Goal: Task Accomplishment & Management: Use online tool/utility

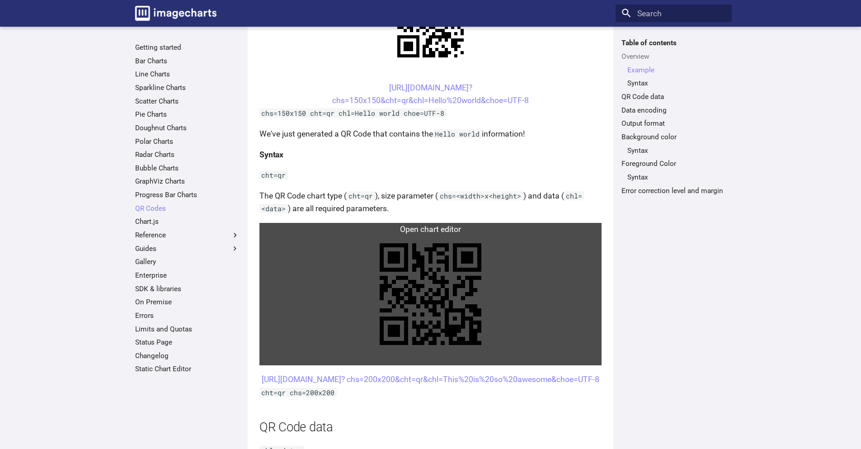
scroll to position [361, 0]
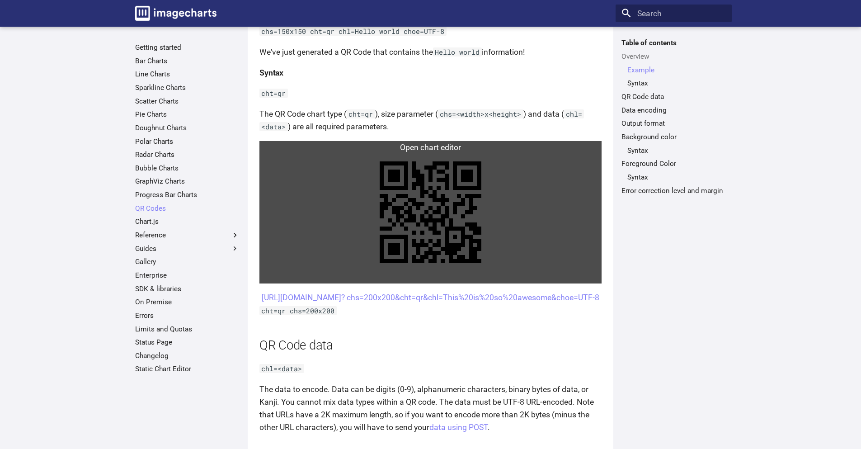
click at [496, 183] on link at bounding box center [430, 212] width 342 height 142
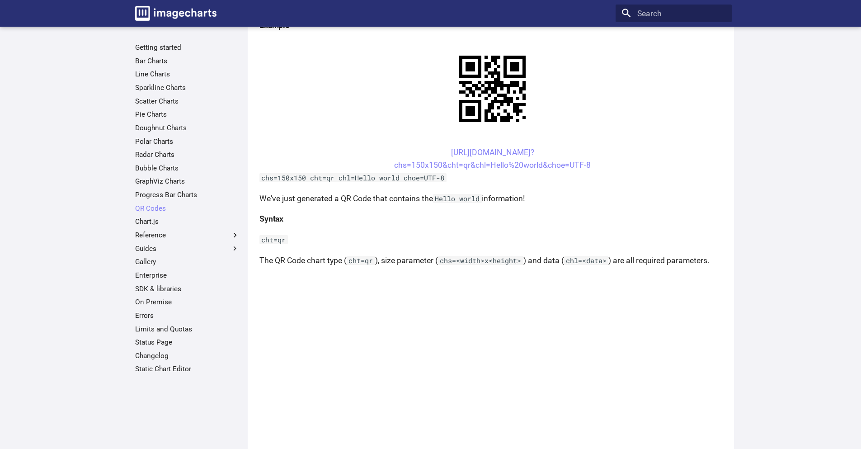
scroll to position [90, 0]
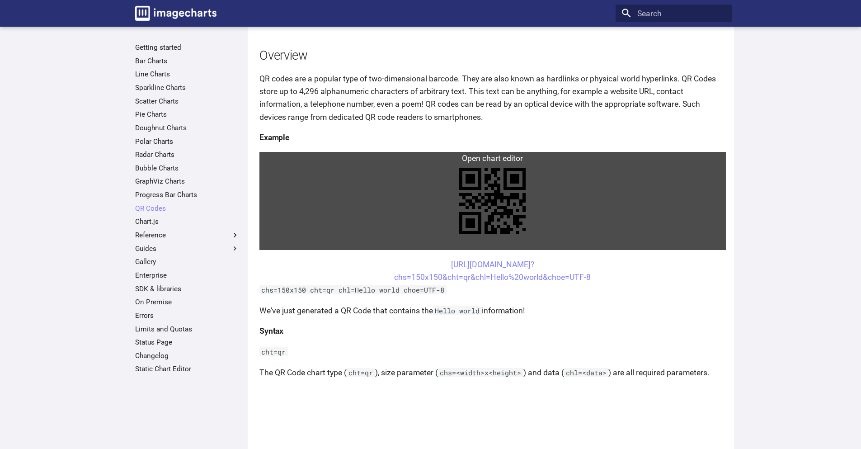
click at [497, 192] on link at bounding box center [492, 201] width 466 height 98
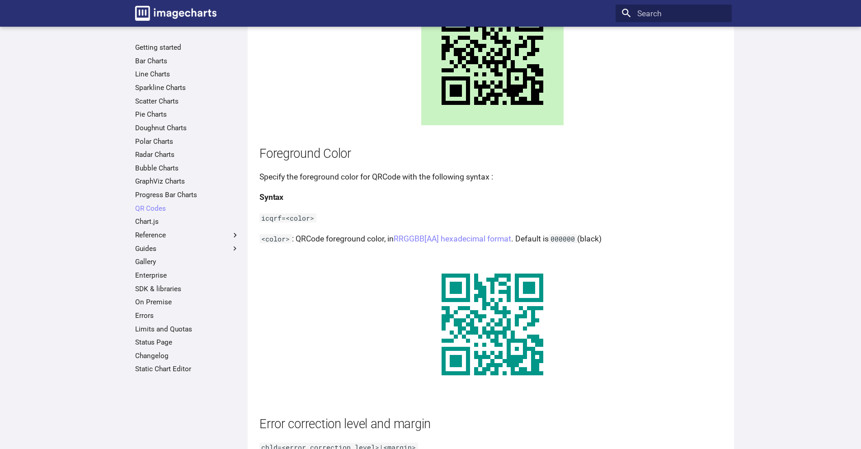
scroll to position [1581, 0]
drag, startPoint x: 558, startPoint y: 241, endPoint x: 583, endPoint y: 238, distance: 24.6
click at [577, 239] on code "000000" at bounding box center [562, 239] width 28 height 9
copy code "000000"
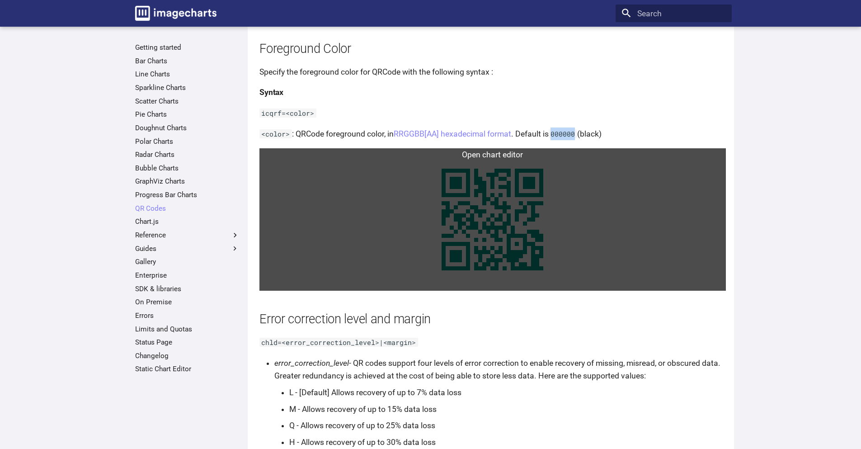
scroll to position [1717, 0]
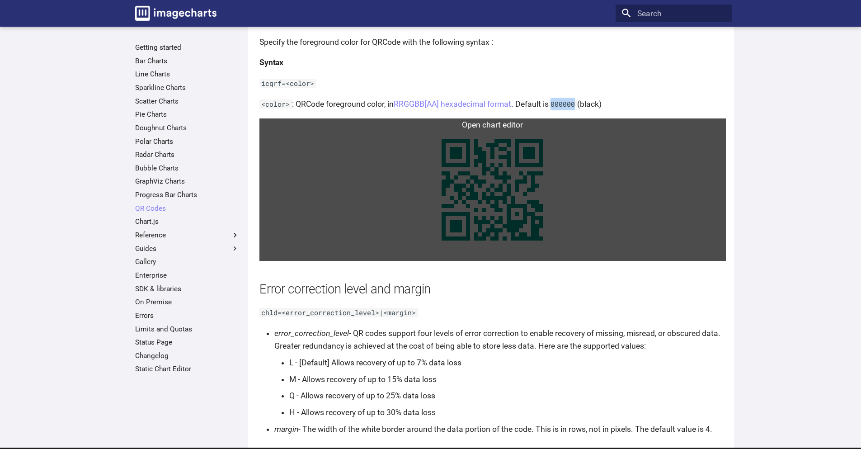
click at [494, 180] on link at bounding box center [492, 189] width 466 height 142
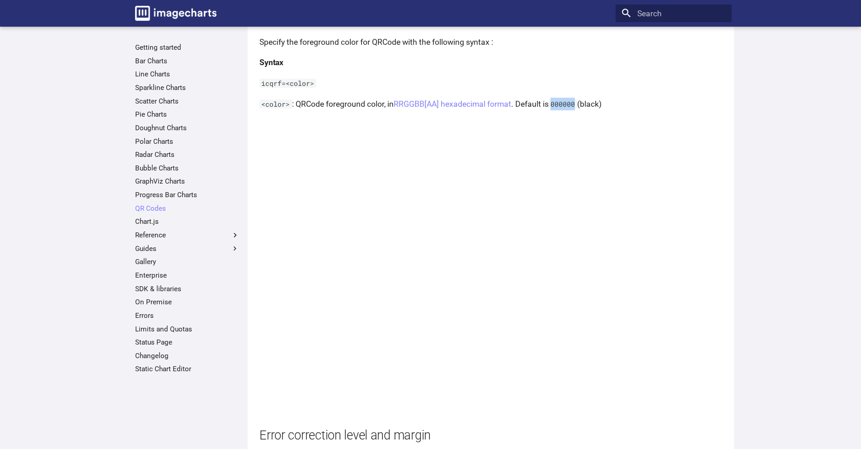
click at [571, 102] on code "000000" at bounding box center [562, 103] width 28 height 9
click at [572, 99] on code "000000" at bounding box center [562, 103] width 28 height 9
click at [572, 104] on code "000000" at bounding box center [562, 103] width 28 height 9
drag, startPoint x: 581, startPoint y: 103, endPoint x: 559, endPoint y: 103, distance: 22.1
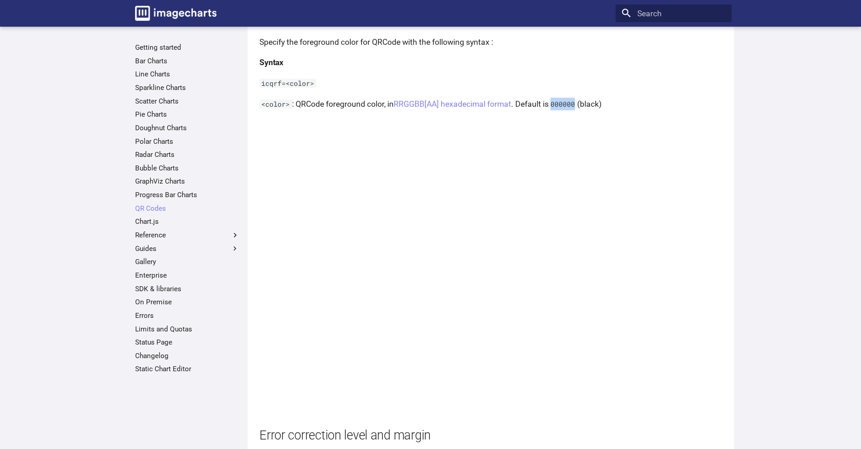
click at [559, 103] on code "000000" at bounding box center [562, 103] width 28 height 9
copy code "000000"
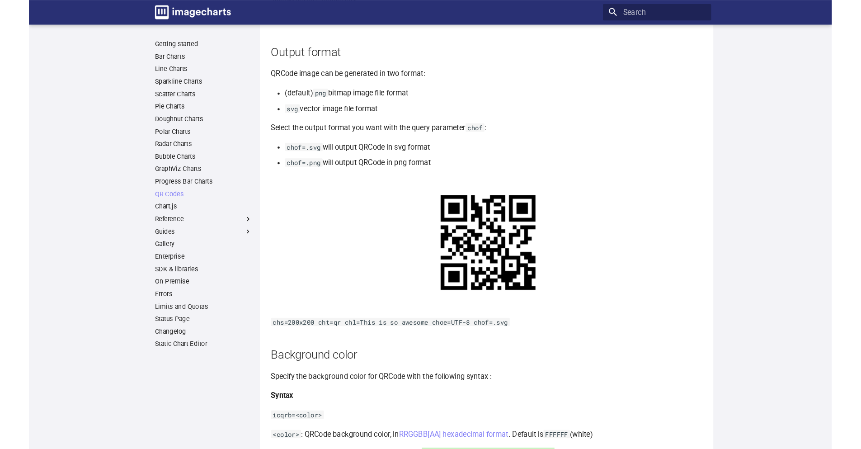
scroll to position [958, 0]
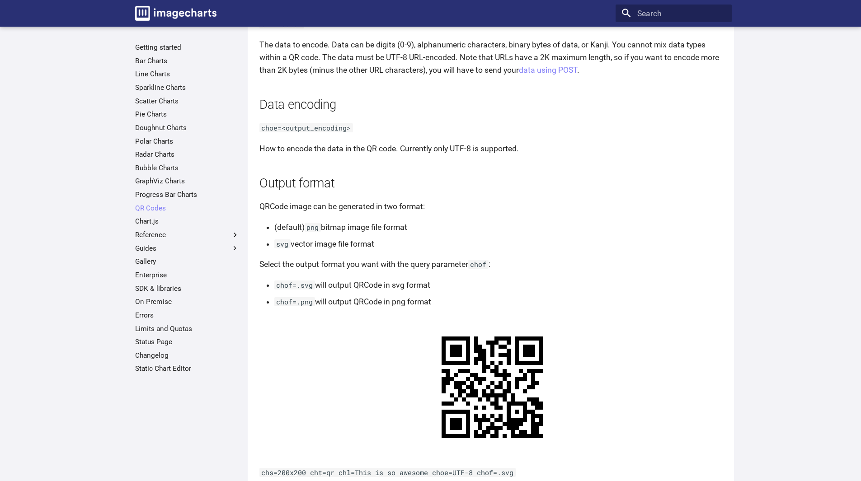
click at [608, 179] on h2 "Output format" at bounding box center [492, 184] width 466 height 18
click at [561, 240] on li "svg vector image file format" at bounding box center [499, 244] width 451 height 13
click at [537, 271] on p "Select the output format you want with the query parameter chof :" at bounding box center [492, 264] width 466 height 13
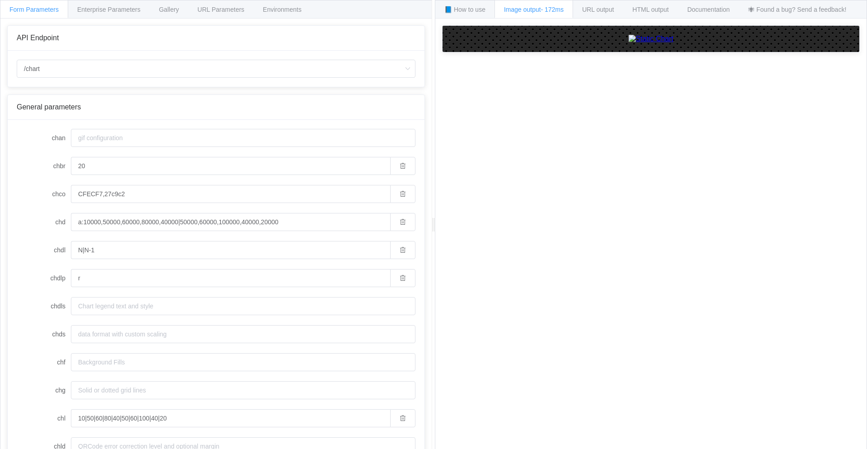
click at [212, 59] on div "/chart /chart /chart.js/2.8.0" at bounding box center [216, 69] width 417 height 36
click at [206, 64] on input "/chart" at bounding box center [216, 69] width 399 height 18
click at [206, 66] on input "/chart" at bounding box center [216, 69] width 399 height 18
click at [400, 168] on icon "button" at bounding box center [403, 166] width 6 height 6
click at [394, 188] on button "button" at bounding box center [402, 194] width 25 height 18
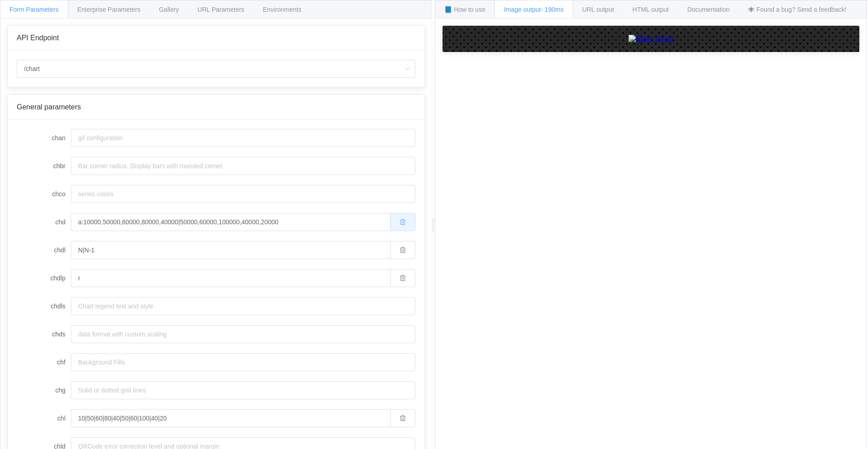
click at [392, 220] on button "button" at bounding box center [402, 222] width 25 height 18
click at [400, 250] on icon "button" at bounding box center [403, 250] width 6 height 6
click at [401, 277] on button "button" at bounding box center [402, 278] width 25 height 18
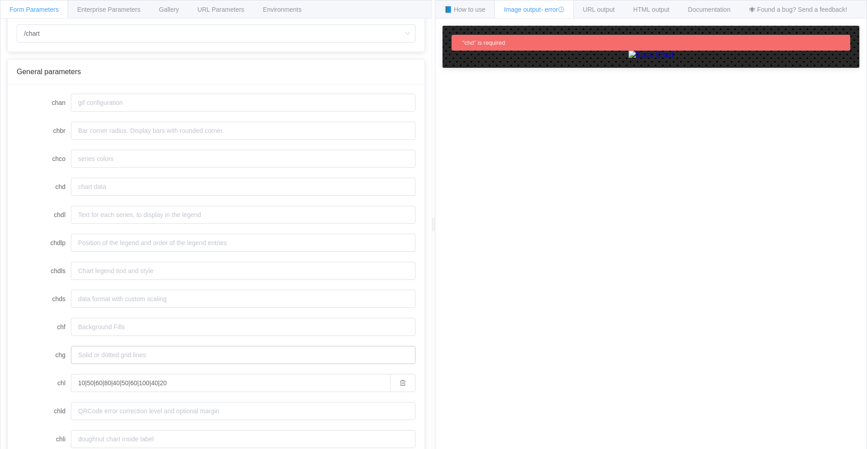
scroll to position [136, 0]
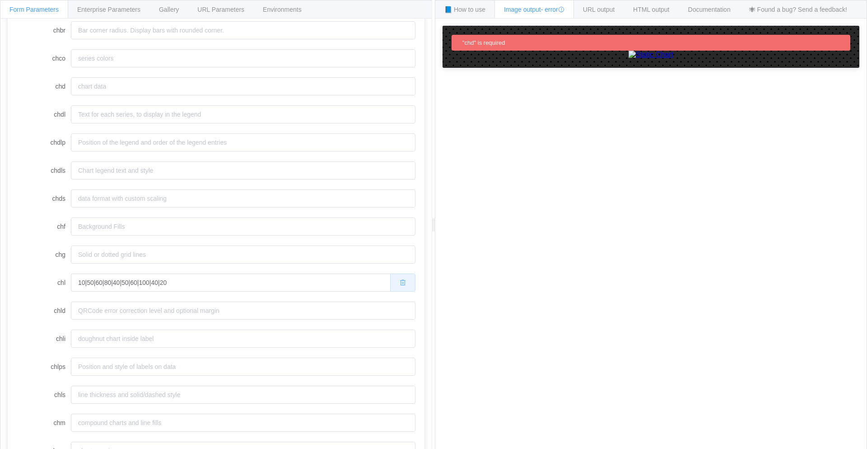
click at [400, 282] on icon "button" at bounding box center [403, 282] width 6 height 6
click at [271, 90] on input "chd" at bounding box center [243, 86] width 345 height 18
click at [263, 89] on input "chd" at bounding box center [243, 86] width 345 height 18
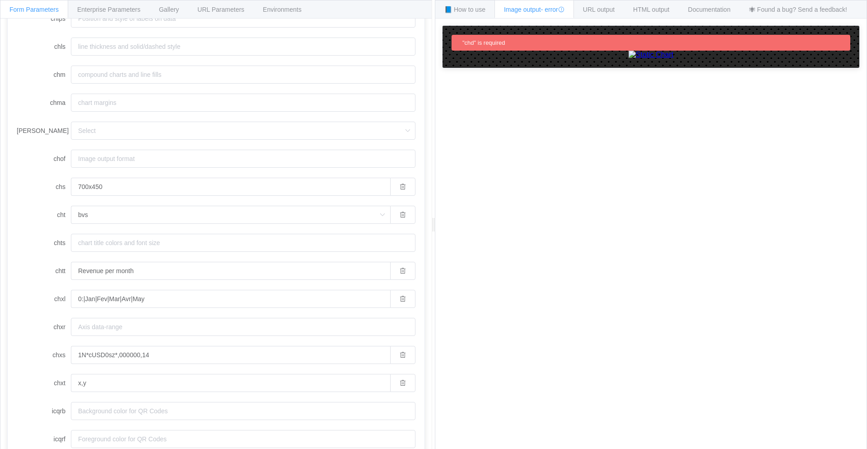
scroll to position [495, 0]
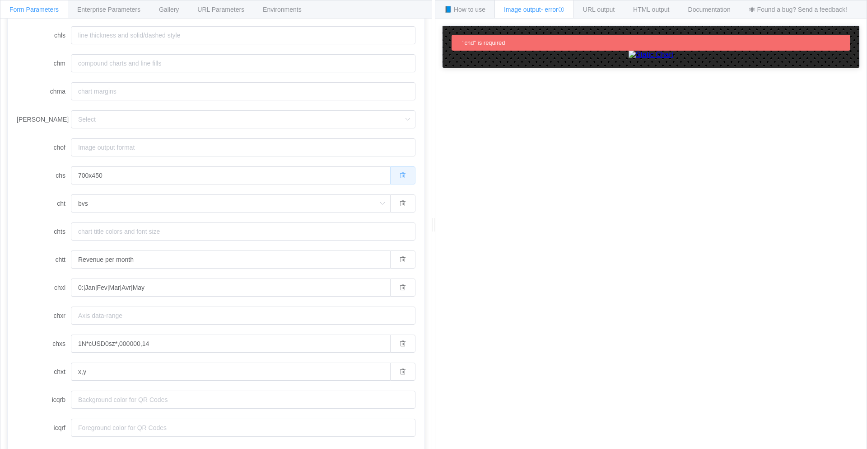
click at [390, 176] on button "button" at bounding box center [402, 175] width 25 height 18
click at [400, 200] on icon "button" at bounding box center [403, 203] width 6 height 6
click at [400, 258] on button "button" at bounding box center [402, 259] width 25 height 18
click at [397, 291] on button "button" at bounding box center [402, 287] width 25 height 18
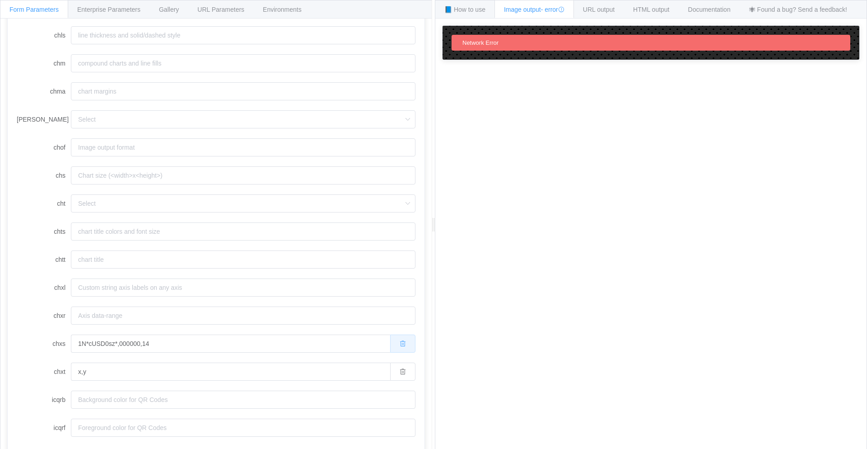
click at [400, 345] on icon "button" at bounding box center [403, 343] width 6 height 6
click at [396, 377] on button "button" at bounding box center [402, 371] width 25 height 18
click at [194, 121] on input "[PERSON_NAME]" at bounding box center [243, 119] width 345 height 18
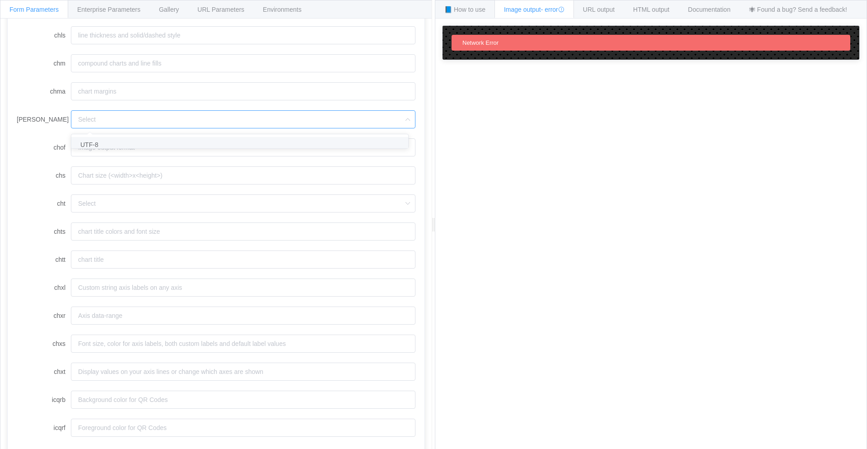
click at [157, 141] on li "UTF-8" at bounding box center [243, 144] width 344 height 15
type input "UTF-8"
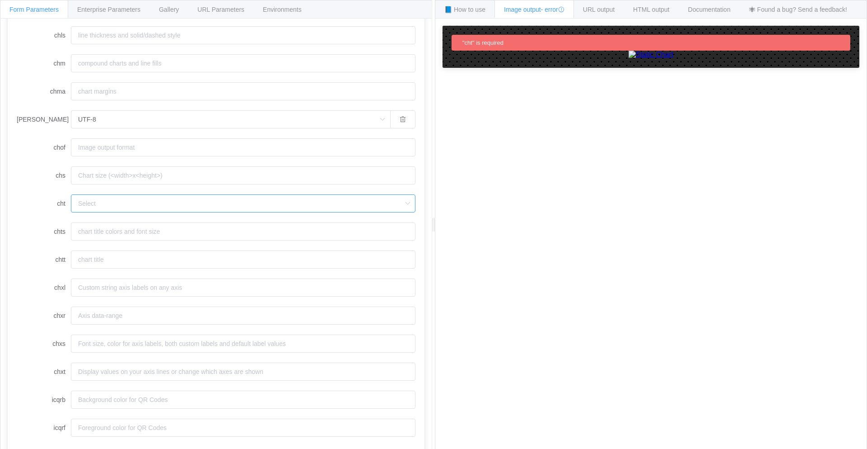
click at [155, 202] on input "cht" at bounding box center [243, 203] width 345 height 18
click at [122, 311] on li "qr" at bounding box center [243, 316] width 344 height 15
type input "qr"
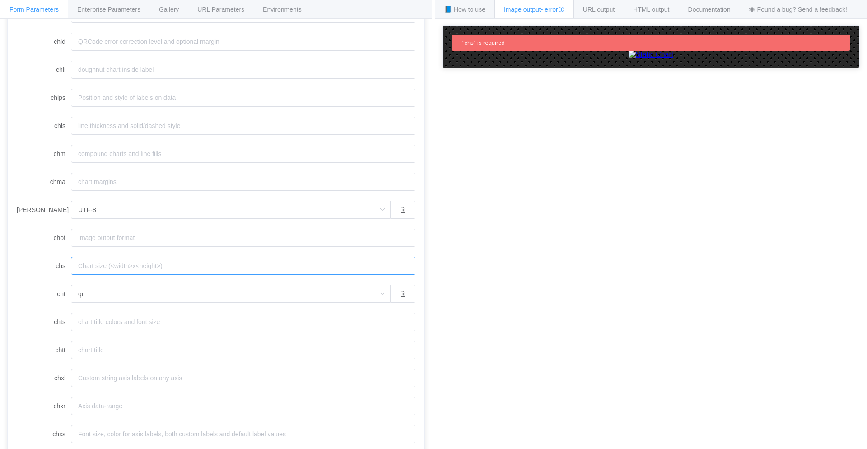
click at [174, 267] on input "chs" at bounding box center [243, 266] width 345 height 18
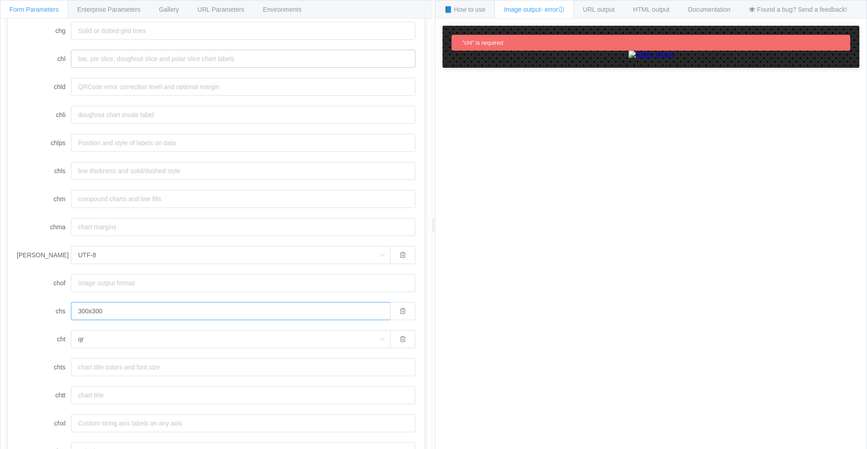
type input "300x300"
click at [248, 59] on input "chl" at bounding box center [243, 59] width 345 height 18
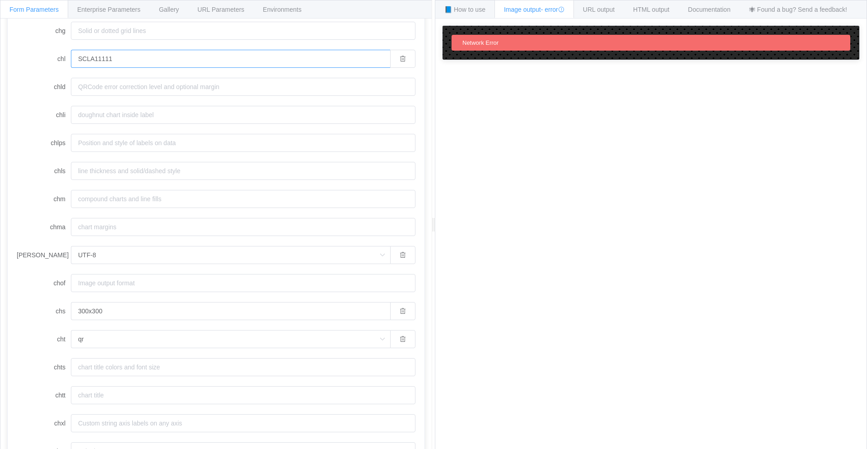
click at [248, 59] on input "SCLA11111" at bounding box center [230, 59] width 319 height 18
drag, startPoint x: 117, startPoint y: 59, endPoint x: 98, endPoint y: 58, distance: 19.4
click at [98, 58] on input "SCLA11111" at bounding box center [230, 59] width 319 height 18
click at [168, 61] on input "SCLA12345" at bounding box center [230, 59] width 319 height 18
drag, startPoint x: 141, startPoint y: 59, endPoint x: 120, endPoint y: 59, distance: 20.8
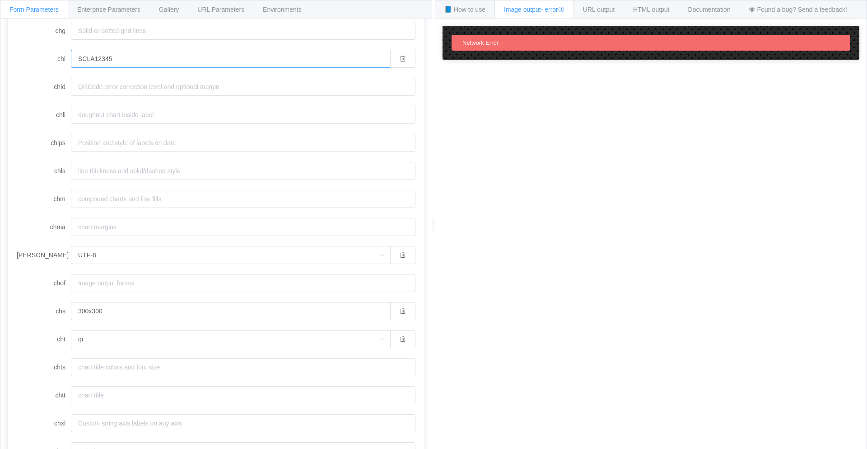
click at [120, 59] on input "SCLA12345" at bounding box center [230, 59] width 319 height 18
click at [119, 59] on input "SCLA12345" at bounding box center [230, 59] width 319 height 18
drag, startPoint x: 117, startPoint y: 57, endPoint x: 94, endPoint y: 57, distance: 23.5
click at [94, 57] on input "SCLA12345" at bounding box center [230, 59] width 319 height 18
click at [152, 95] on input "chld" at bounding box center [243, 87] width 345 height 18
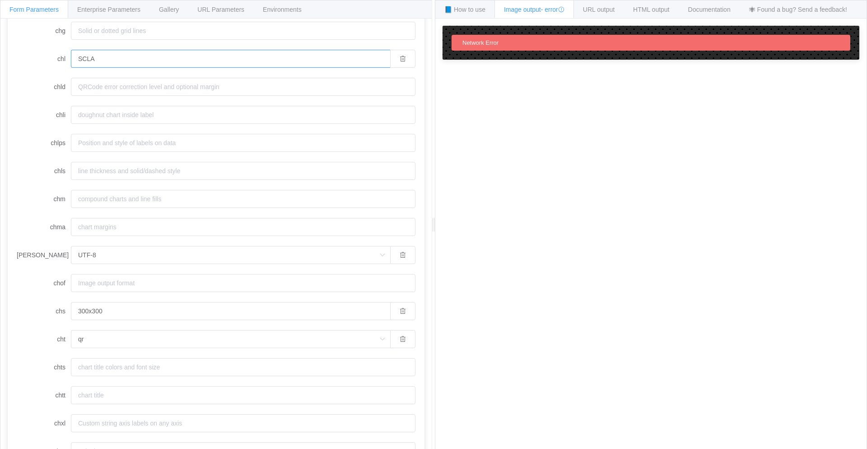
click at [158, 56] on input "SCLA" at bounding box center [230, 59] width 319 height 18
click at [160, 38] on input "chg" at bounding box center [243, 31] width 345 height 18
click at [504, 44] on div "Network Error" at bounding box center [651, 43] width 399 height 16
drag, startPoint x: 233, startPoint y: 70, endPoint x: 226, endPoint y: 61, distance: 10.9
click at [232, 70] on form "chan chbr chco chd chdl chdlp chdls chds chf chg chl SCLA chld chli chlps chls …" at bounding box center [216, 171] width 399 height 802
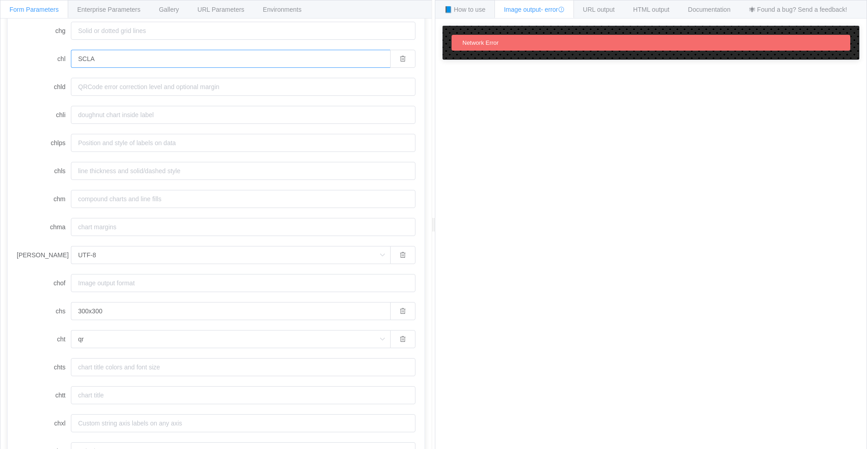
click at [203, 52] on input "SCLA" at bounding box center [230, 59] width 319 height 18
type input "SCLA12"
click at [400, 59] on icon "button" at bounding box center [403, 59] width 6 height 6
click at [269, 66] on input "chl" at bounding box center [243, 59] width 345 height 18
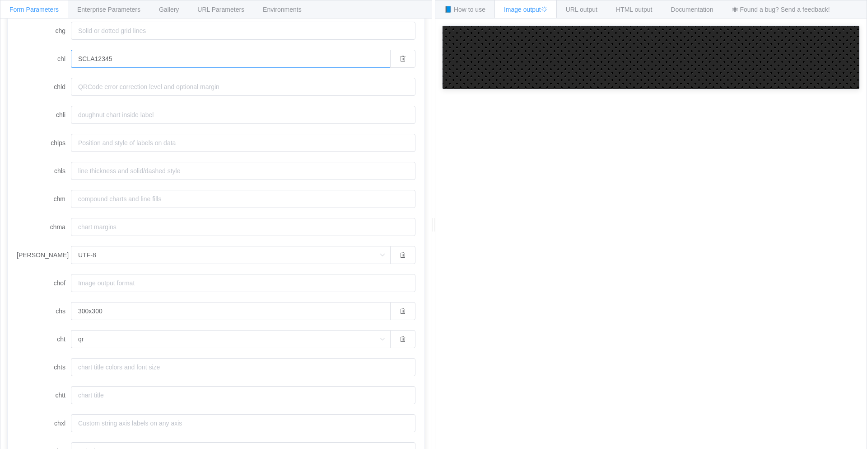
type input "SCLA12345"
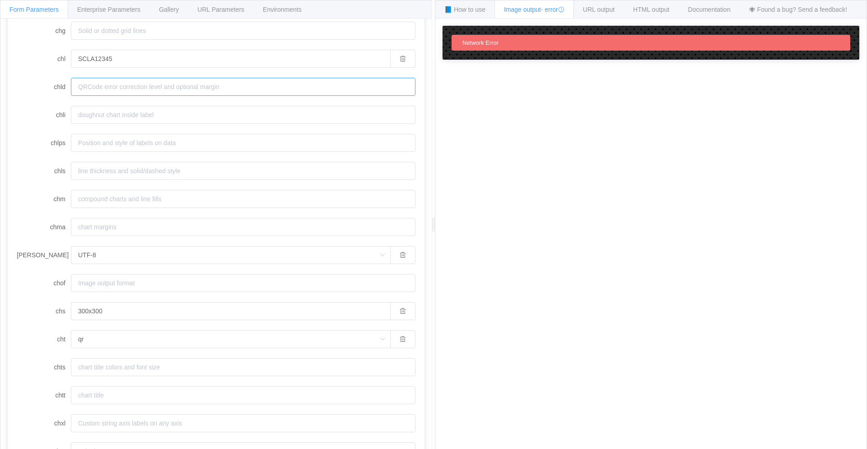
click at [269, 91] on input "chld" at bounding box center [243, 87] width 345 height 18
click at [514, 45] on div "Network Error" at bounding box center [651, 43] width 399 height 16
click at [565, 9] on icon at bounding box center [561, 9] width 6 height 6
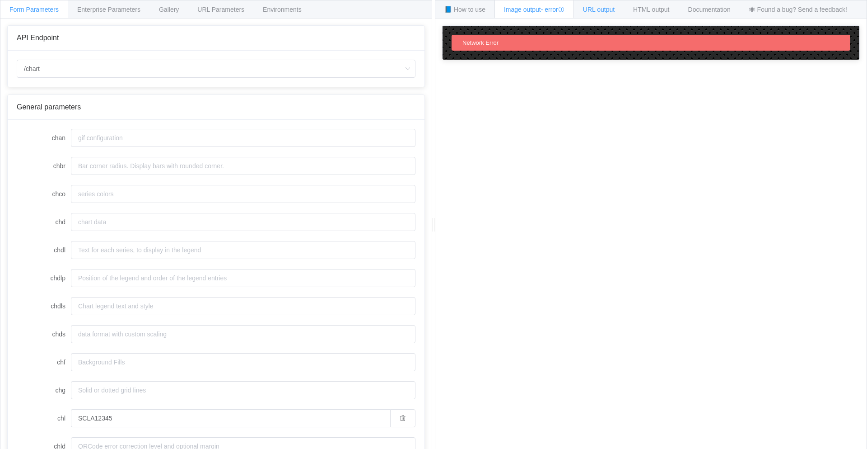
click at [615, 6] on span "URL output" at bounding box center [599, 9] width 32 height 7
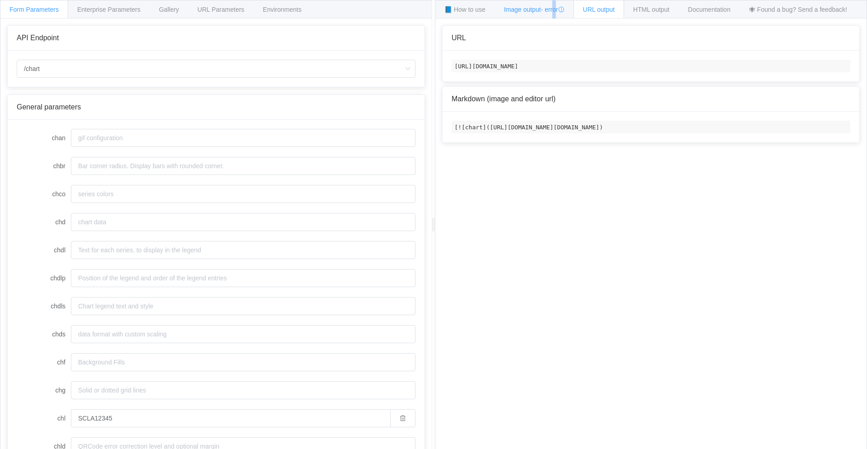
click at [554, 8] on span "- error" at bounding box center [552, 9] width 23 height 7
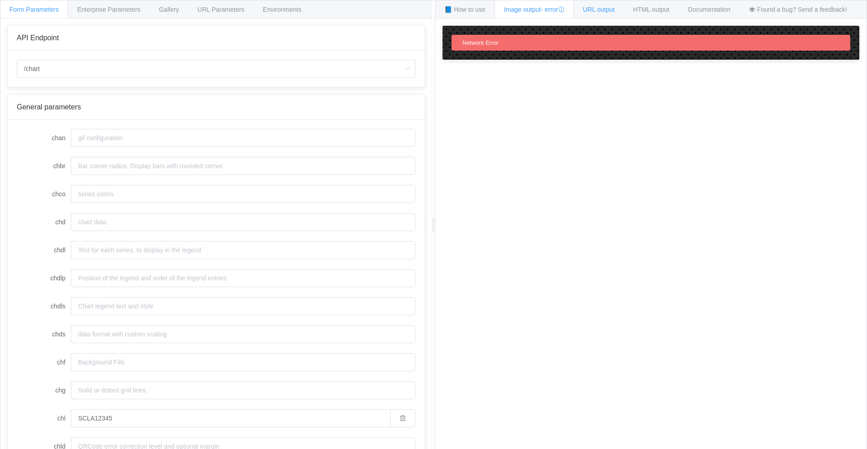
click at [605, 6] on span "URL output" at bounding box center [599, 9] width 32 height 7
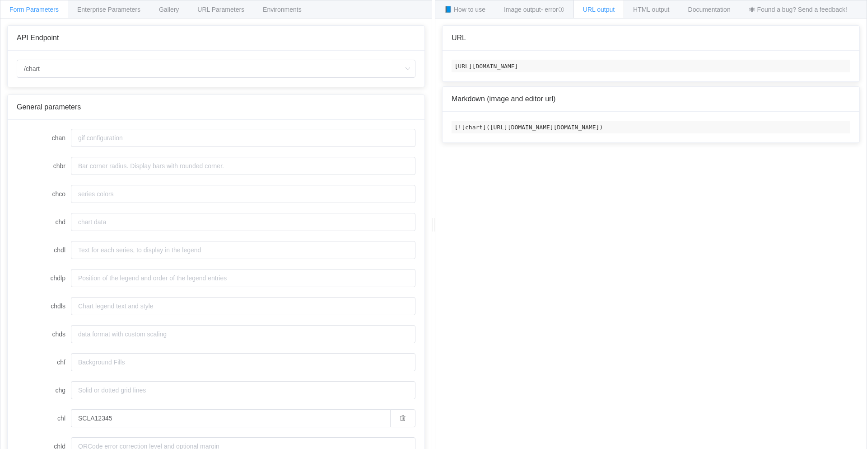
click at [600, 69] on code "[URL][DOMAIN_NAME]" at bounding box center [651, 66] width 399 height 13
click at [614, 65] on code "[URL][DOMAIN_NAME]" at bounding box center [651, 66] width 399 height 13
click at [628, 66] on code "[URL][DOMAIN_NAME]" at bounding box center [651, 66] width 399 height 13
click at [640, 66] on code "[URL][DOMAIN_NAME]" at bounding box center [651, 66] width 399 height 13
click at [670, 65] on code "[URL][DOMAIN_NAME]" at bounding box center [651, 66] width 399 height 13
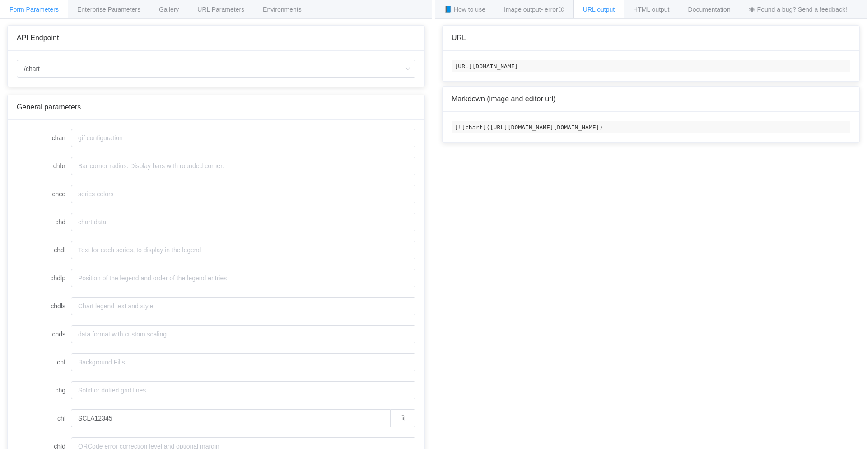
click at [696, 66] on code "[URL][DOMAIN_NAME]" at bounding box center [651, 66] width 399 height 13
click at [690, 66] on code "[URL][DOMAIN_NAME]" at bounding box center [651, 66] width 399 height 13
click at [701, 67] on code "[URL][DOMAIN_NAME]" at bounding box center [651, 66] width 399 height 13
click at [694, 68] on code "[URL][DOMAIN_NAME]" at bounding box center [651, 66] width 399 height 13
click at [690, 68] on code "[URL][DOMAIN_NAME]" at bounding box center [651, 66] width 399 height 13
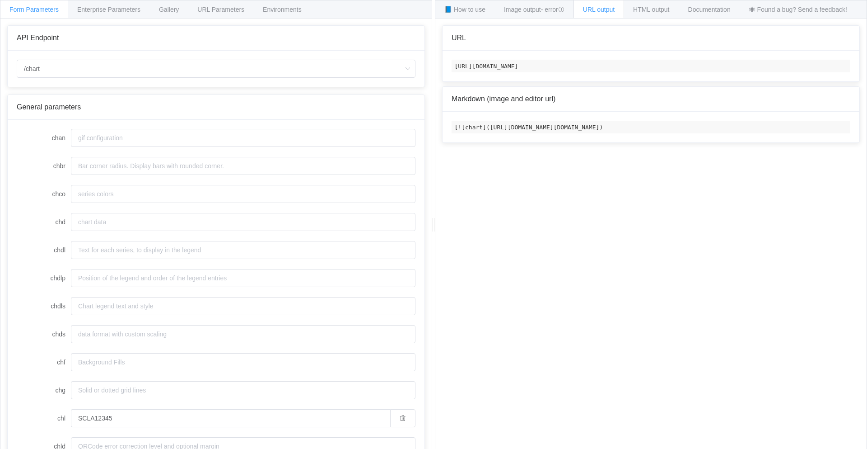
click at [664, 70] on code "[URL][DOMAIN_NAME]" at bounding box center [651, 66] width 399 height 13
click at [563, 69] on code "[URL][DOMAIN_NAME]" at bounding box center [651, 66] width 399 height 13
click at [679, 66] on code "[URL][DOMAIN_NAME]" at bounding box center [651, 66] width 399 height 13
drag, startPoint x: 703, startPoint y: 66, endPoint x: 448, endPoint y: 67, distance: 254.4
click at [448, 67] on div "[URL][DOMAIN_NAME]" at bounding box center [651, 66] width 417 height 31
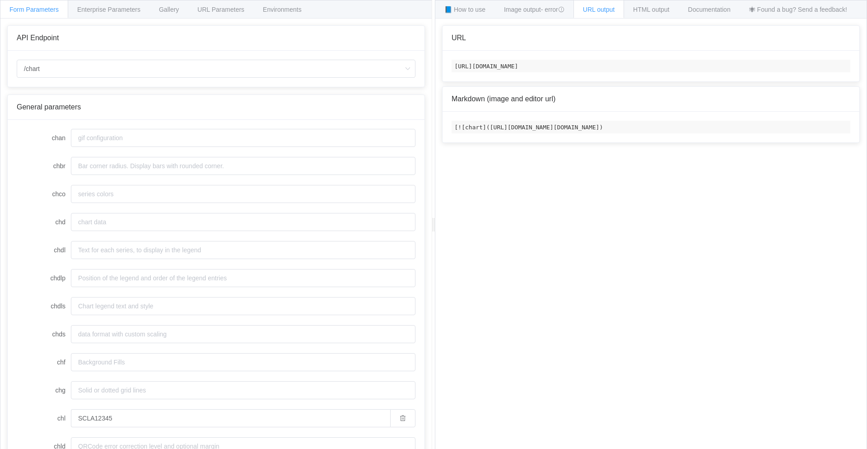
click at [635, 174] on div "How to maximize Image Charts in 3 steps Read the step-by-[PERSON_NAME] to the I…" at bounding box center [651, 241] width 431 height 444
click at [634, 68] on code "[URL][DOMAIN_NAME]" at bounding box center [651, 66] width 399 height 13
click at [634, 66] on code "[URL][DOMAIN_NAME]" at bounding box center [651, 66] width 399 height 13
click at [633, 66] on code "[URL][DOMAIN_NAME]" at bounding box center [651, 66] width 399 height 13
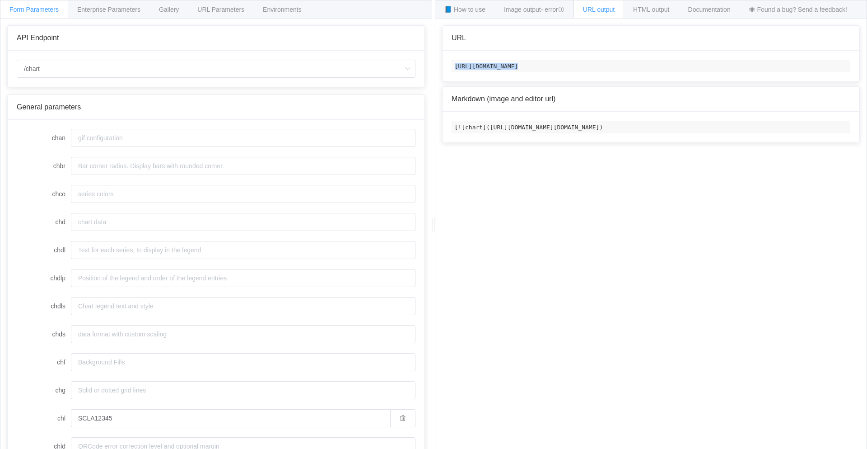
click at [583, 69] on code "[URL][DOMAIN_NAME]" at bounding box center [651, 66] width 399 height 13
click at [528, 9] on span "Image output - error" at bounding box center [534, 9] width 61 height 7
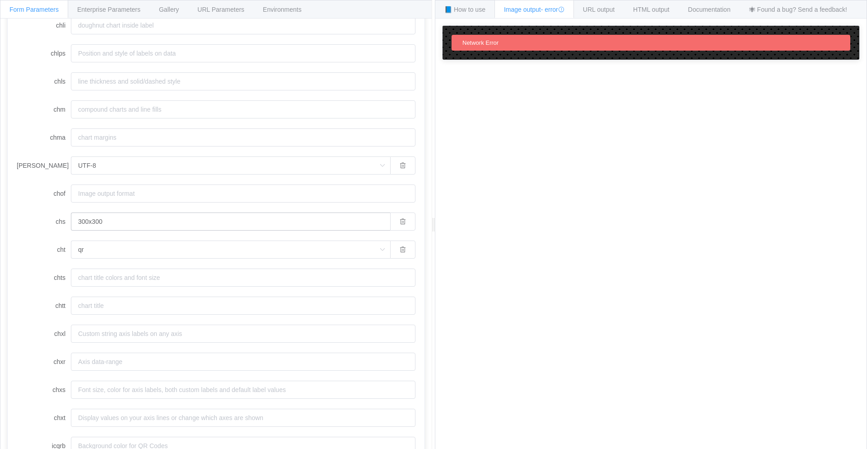
scroll to position [495, 0]
click at [158, 398] on input "icqrb" at bounding box center [243, 399] width 345 height 18
click at [136, 192] on input "SCLA12345" at bounding box center [230, 192] width 319 height 18
click at [400, 193] on icon "button" at bounding box center [403, 192] width 6 height 6
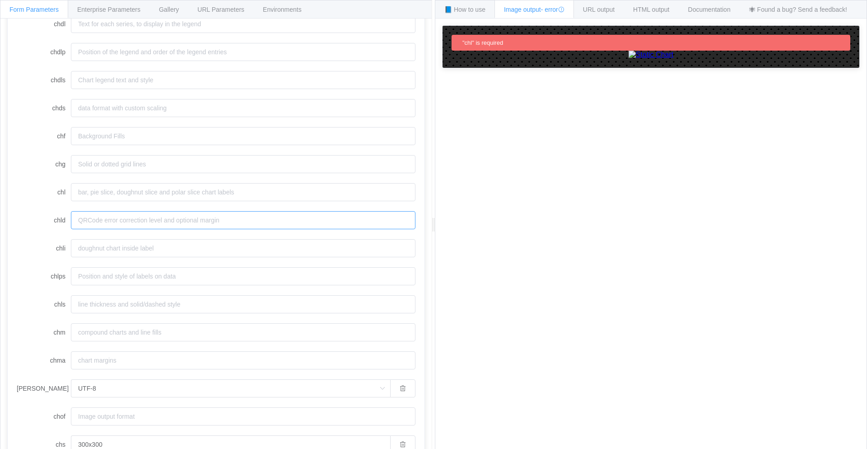
click at [272, 225] on input "chld" at bounding box center [243, 220] width 345 height 18
click at [215, 197] on input "chl" at bounding box center [243, 192] width 345 height 18
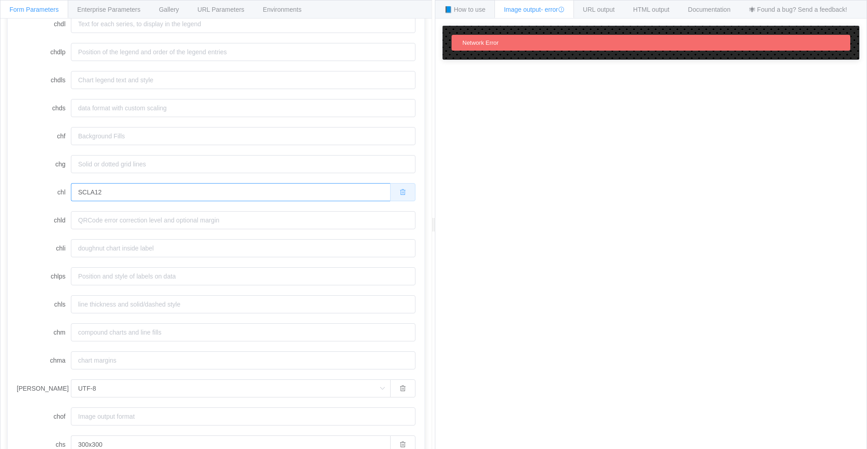
type input "SCLA12"
click at [390, 189] on button "button" at bounding box center [402, 192] width 25 height 18
click at [270, 186] on input "chl" at bounding box center [243, 192] width 345 height 18
type input "SCLA12345"
click at [259, 225] on input "chld" at bounding box center [243, 220] width 345 height 18
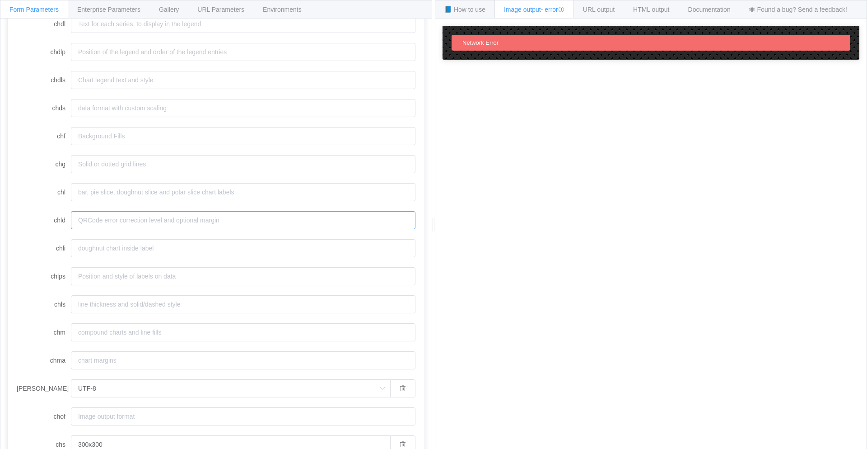
click at [221, 212] on input "chld" at bounding box center [243, 220] width 345 height 18
click at [155, 276] on input "chma" at bounding box center [243, 270] width 345 height 18
click at [148, 292] on input "UTF-8" at bounding box center [230, 298] width 319 height 18
click at [147, 321] on li "UTF-8" at bounding box center [230, 322] width 319 height 15
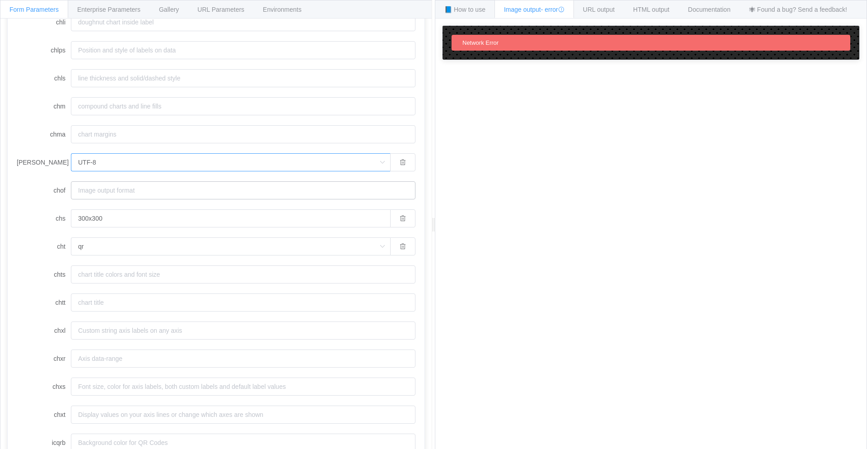
scroll to position [407, 0]
click at [115, 70] on input "chli" at bounding box center [243, 67] width 345 height 18
click at [120, 71] on form "chan chbr chco chd chdl chdlp chdls chds chf chg chl chld chli chlps chls chm c…" at bounding box center [216, 168] width 399 height 802
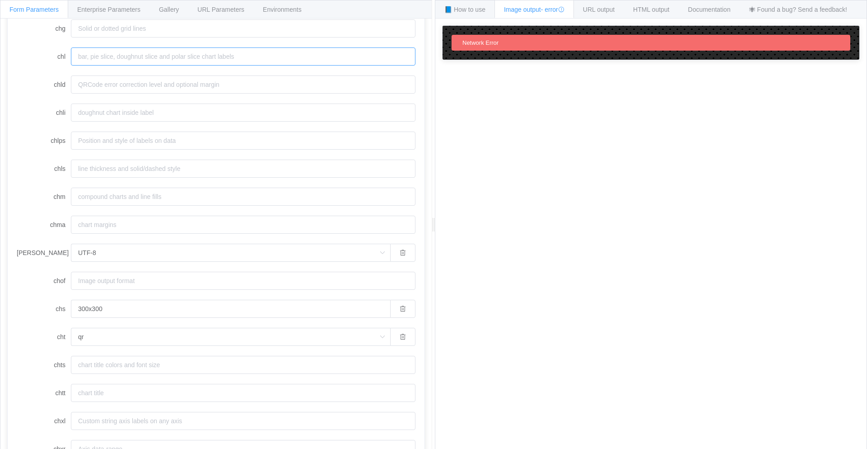
click at [120, 57] on input "chl" at bounding box center [243, 56] width 345 height 18
click at [130, 60] on input "chl" at bounding box center [243, 56] width 345 height 18
paste input "SCLA12345"
type input "SCLA12345"
click at [0, 54] on div "Form Parameters Enterprise Parameters Gallery URL Parameters Environments API E…" at bounding box center [216, 225] width 432 height 450
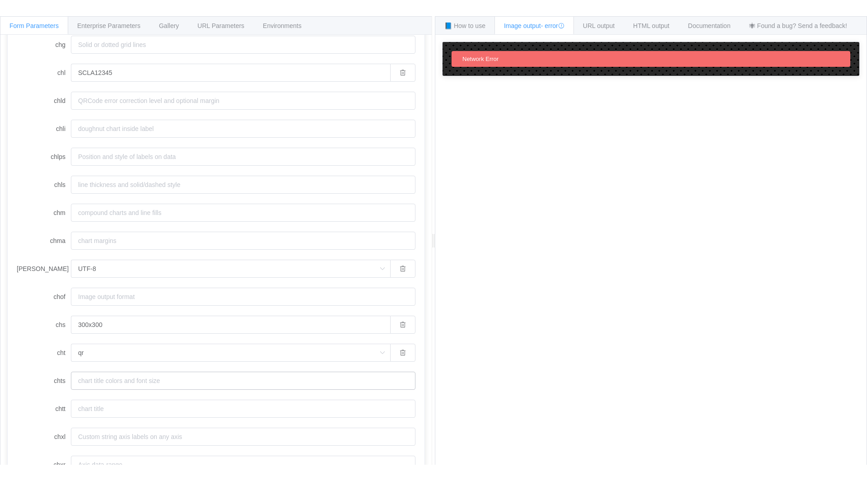
scroll to position [495, 0]
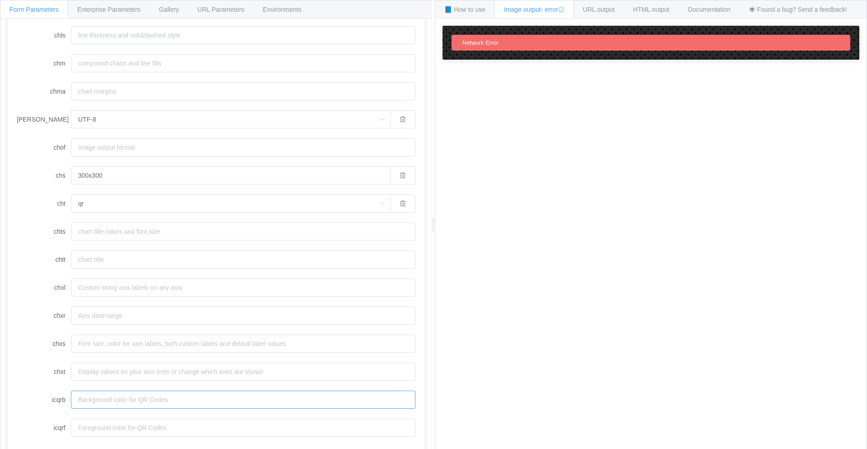
click at [128, 402] on input "icqrb" at bounding box center [243, 399] width 345 height 18
paste input "00000000"
type input "00000000"
click at [204, 421] on input "icqrf" at bounding box center [243, 427] width 345 height 18
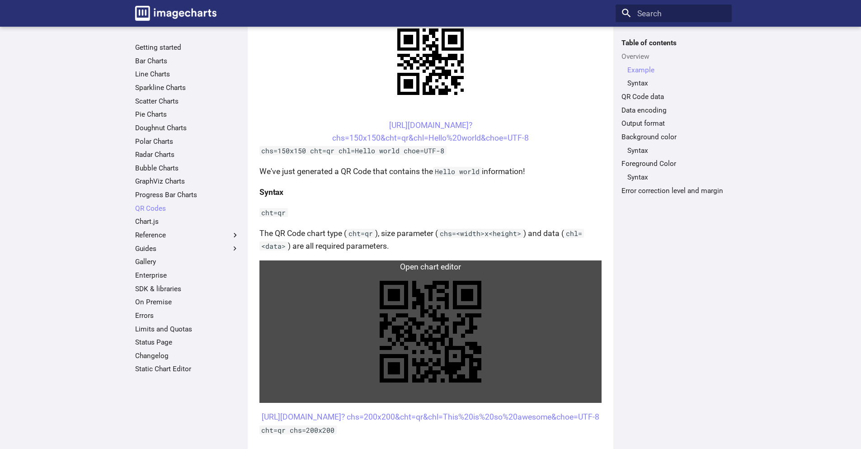
scroll to position [226, 0]
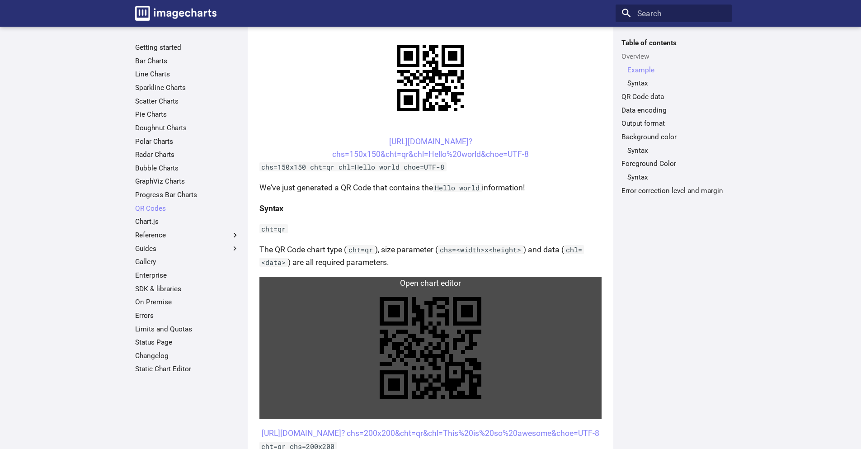
click at [454, 323] on link at bounding box center [430, 347] width 342 height 142
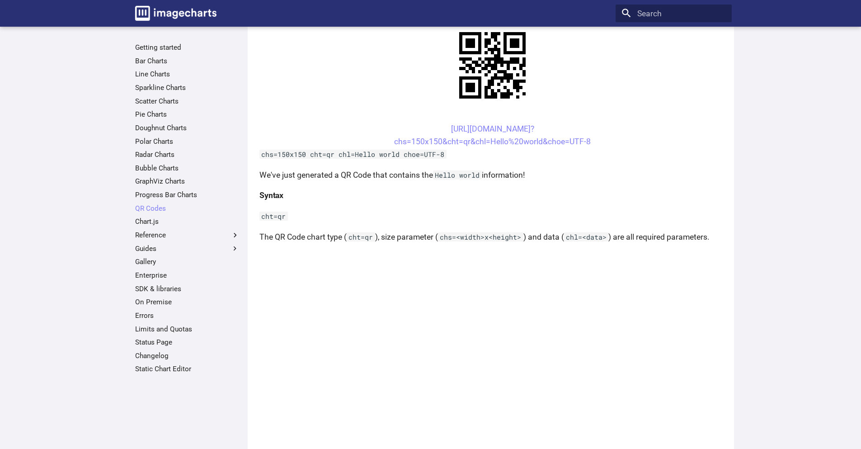
scroll to position [271, 0]
